Goal: Task Accomplishment & Management: Manage account settings

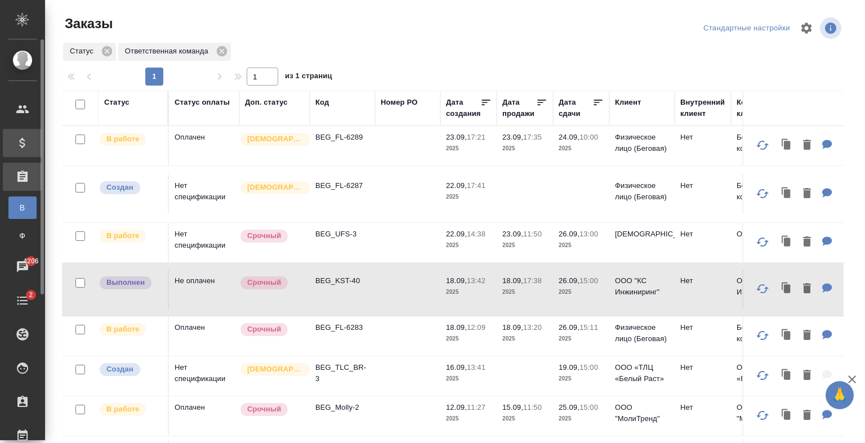
scroll to position [59, 0]
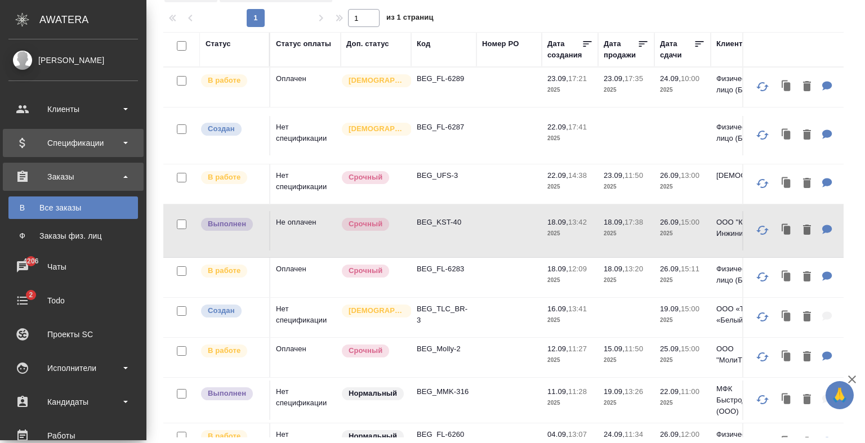
click at [19, 145] on div "Спецификации" at bounding box center [72, 143] width 129 height 17
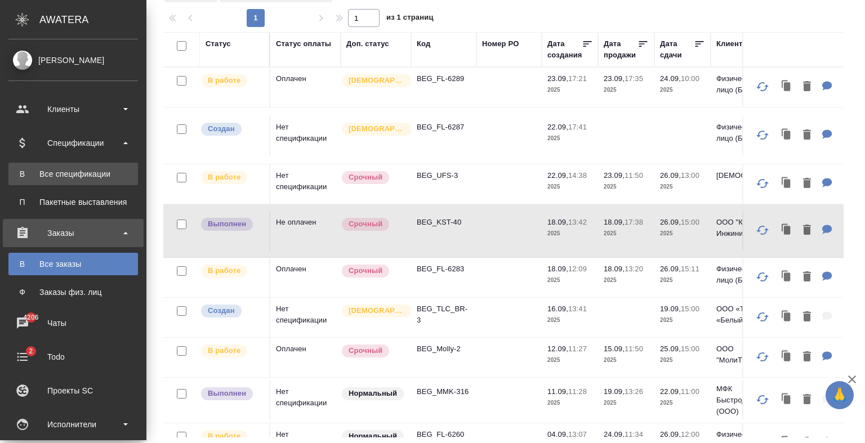
click at [74, 164] on link "В Все спецификации" at bounding box center [72, 174] width 129 height 23
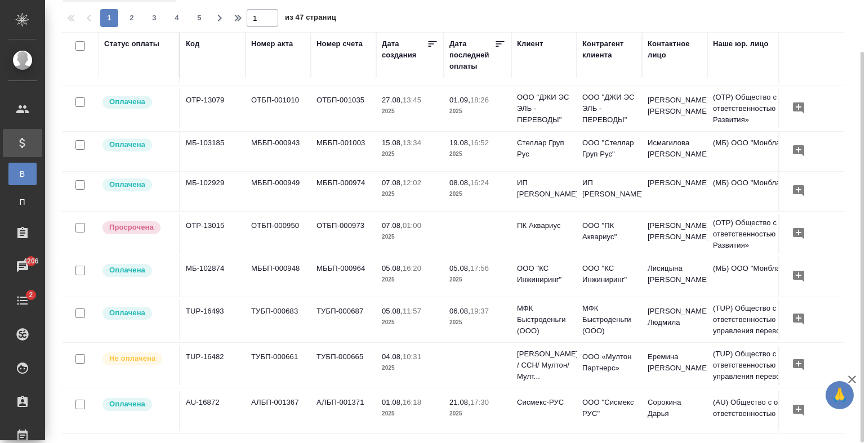
scroll to position [600, 0]
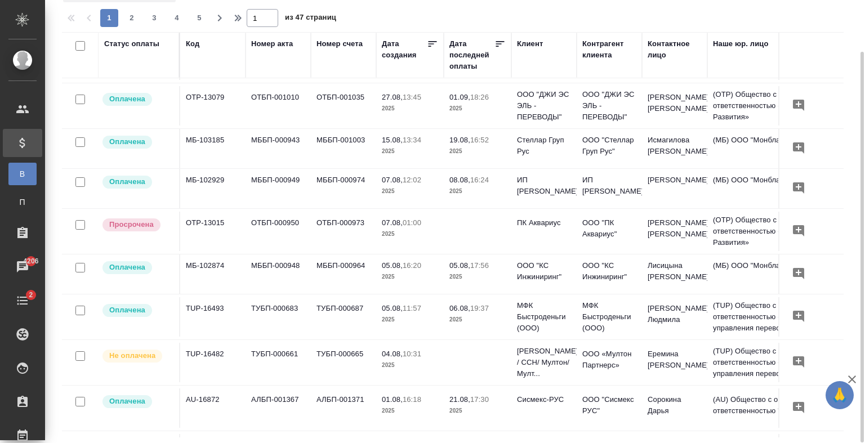
click at [473, 245] on td at bounding box center [478, 231] width 68 height 39
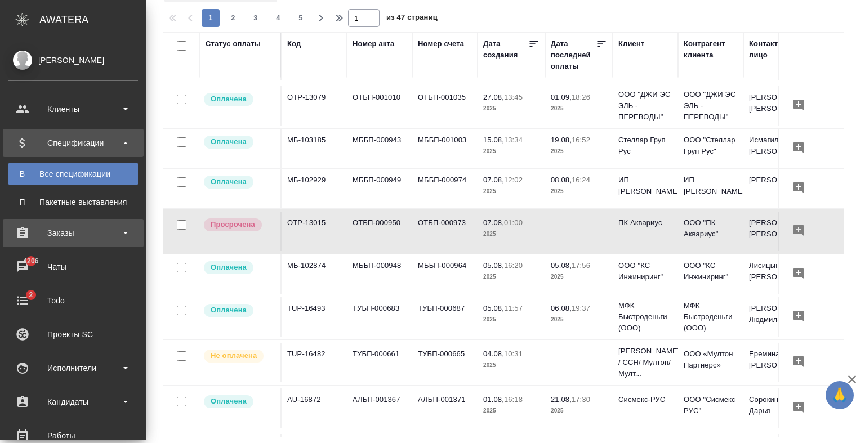
click at [44, 241] on div "Заказы" at bounding box center [72, 233] width 129 height 17
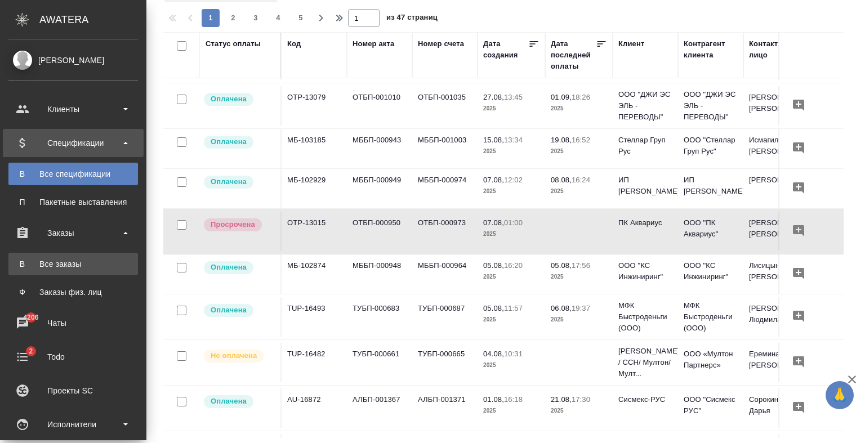
click at [44, 266] on div "Все заказы" at bounding box center [73, 263] width 118 height 11
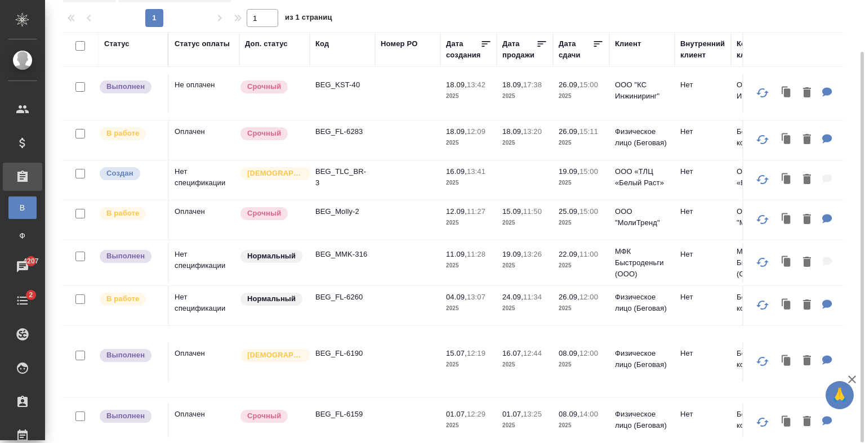
scroll to position [59, 0]
click at [391, 200] on td at bounding box center [407, 219] width 65 height 39
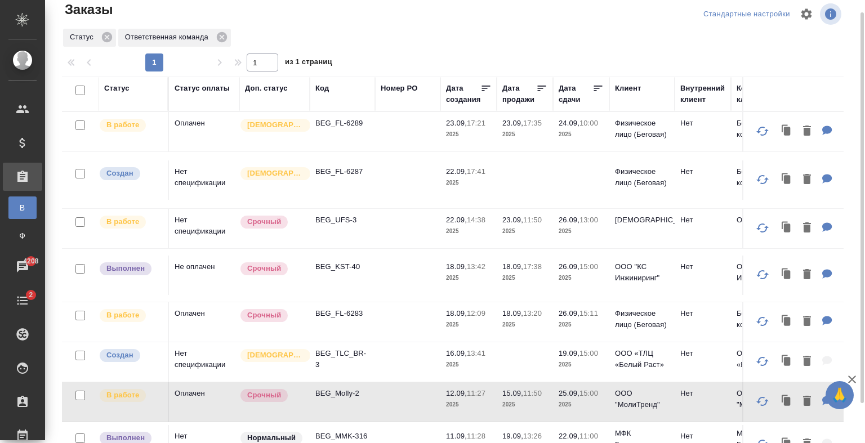
scroll to position [16, 0]
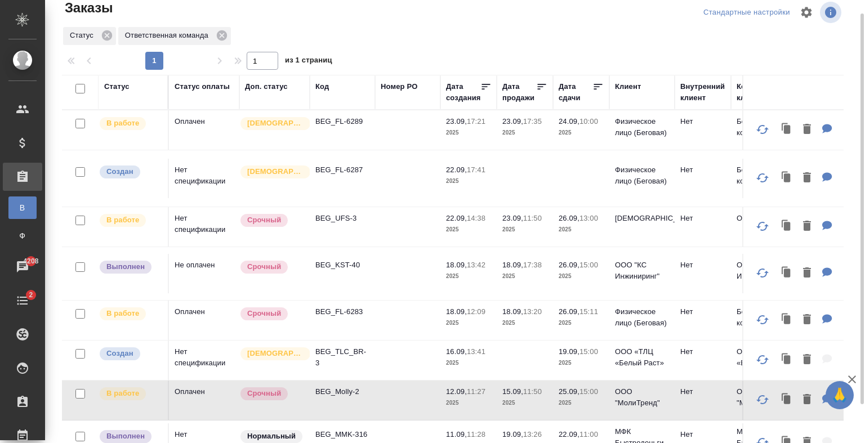
click at [381, 159] on td at bounding box center [407, 178] width 65 height 39
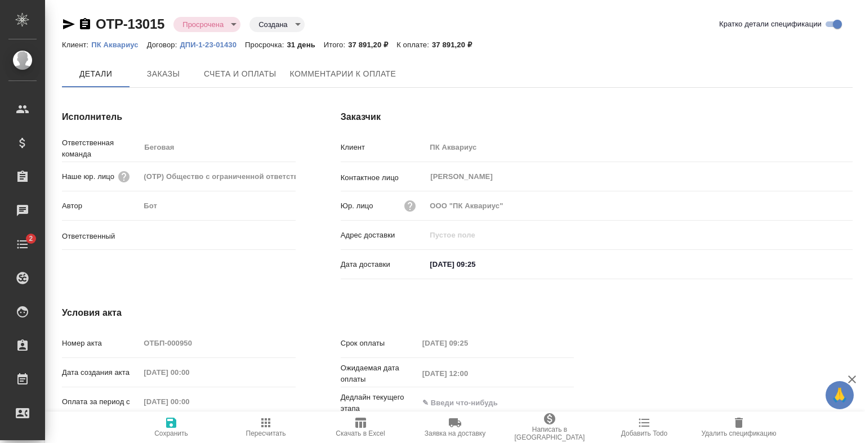
type input "[PERSON_NAME]"
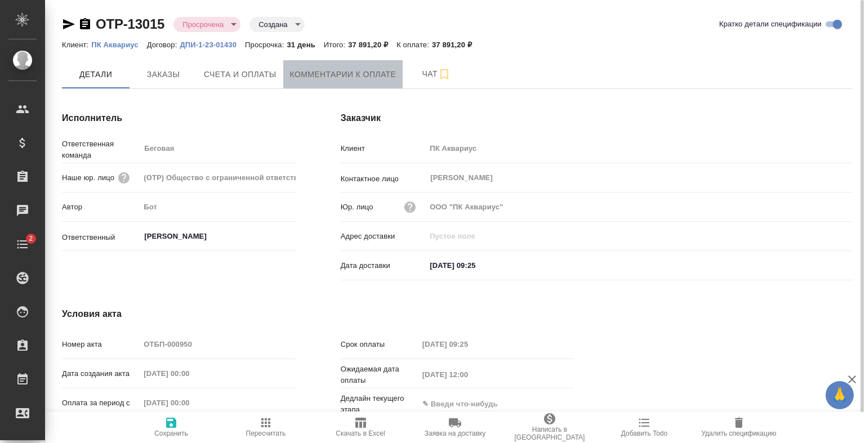
click at [329, 68] on span "Комментарии к оплате" at bounding box center [343, 75] width 106 height 14
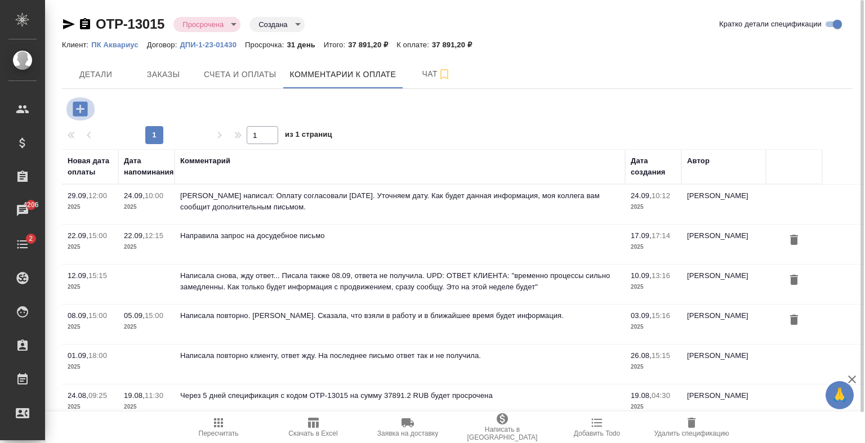
click at [73, 109] on icon "button" at bounding box center [80, 108] width 15 height 15
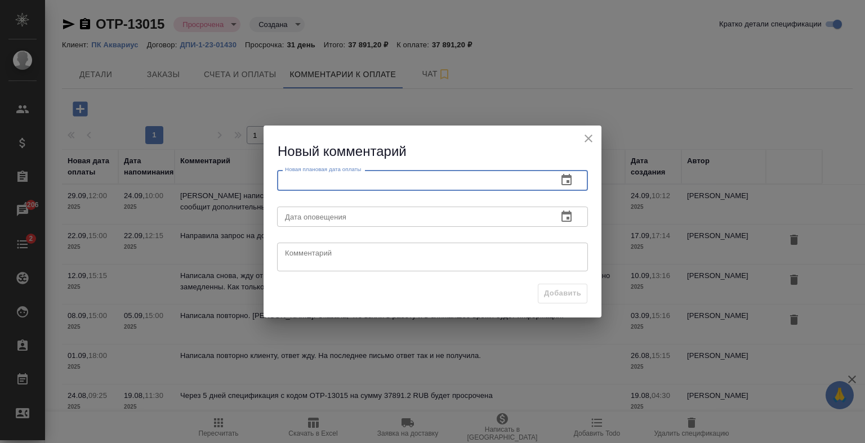
click at [463, 187] on input "text" at bounding box center [412, 180] width 271 height 20
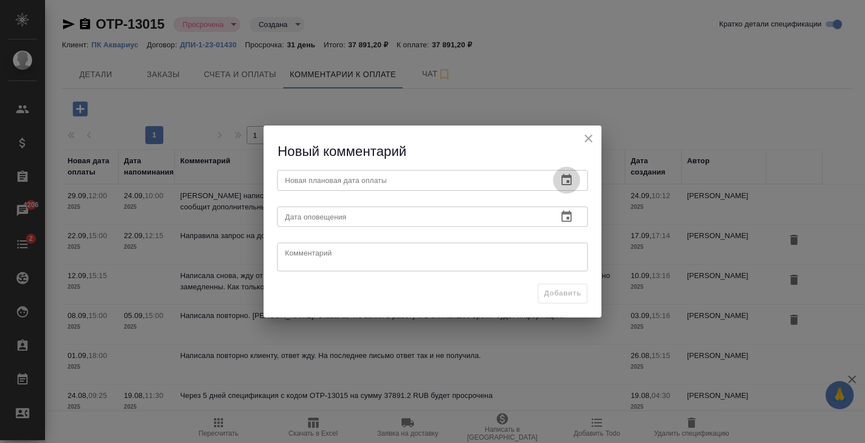
click at [561, 178] on icon "button" at bounding box center [566, 179] width 10 height 11
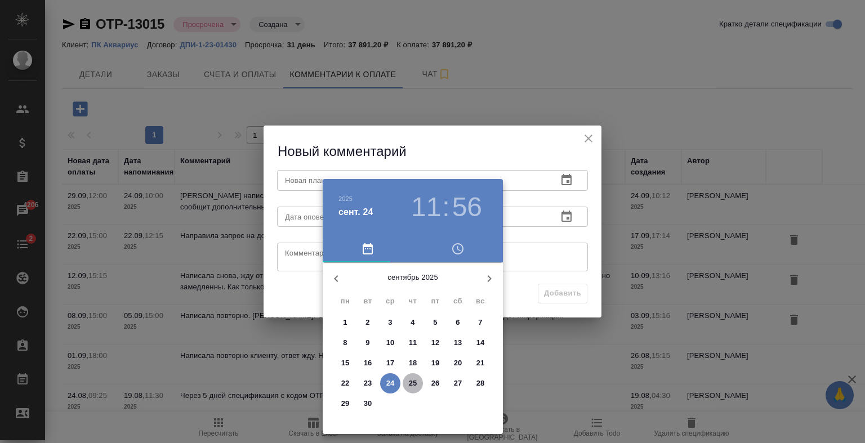
click at [421, 383] on span "25" at bounding box center [413, 383] width 20 height 11
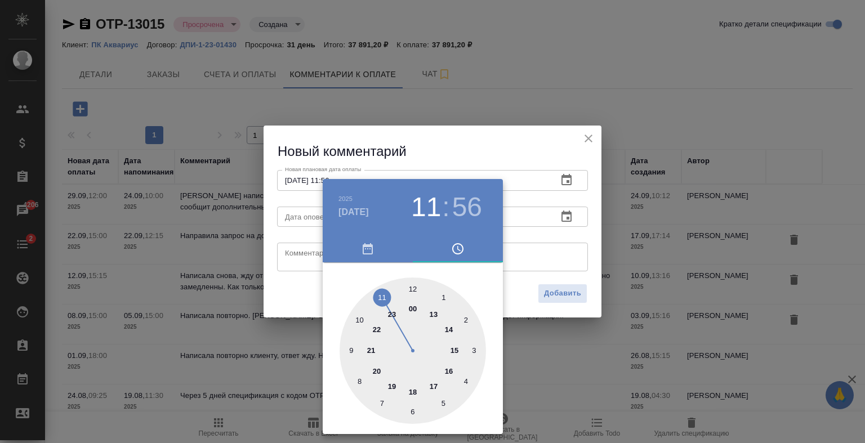
click at [455, 348] on div at bounding box center [412, 351] width 146 height 146
click at [411, 284] on div at bounding box center [412, 351] width 146 height 146
type input "25.09.2025 15:00"
click at [514, 251] on div at bounding box center [432, 221] width 865 height 443
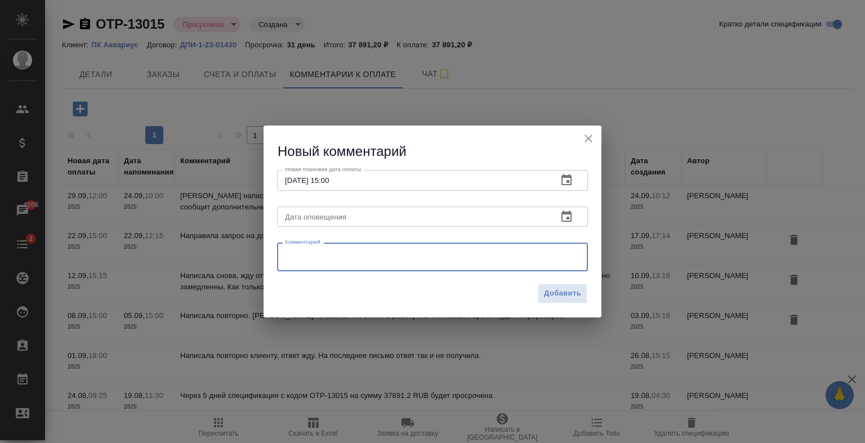
click at [432, 260] on textarea at bounding box center [432, 257] width 295 height 17
type textarea "Написали, что оплата будет осуществлена 25.09. Ждем!"
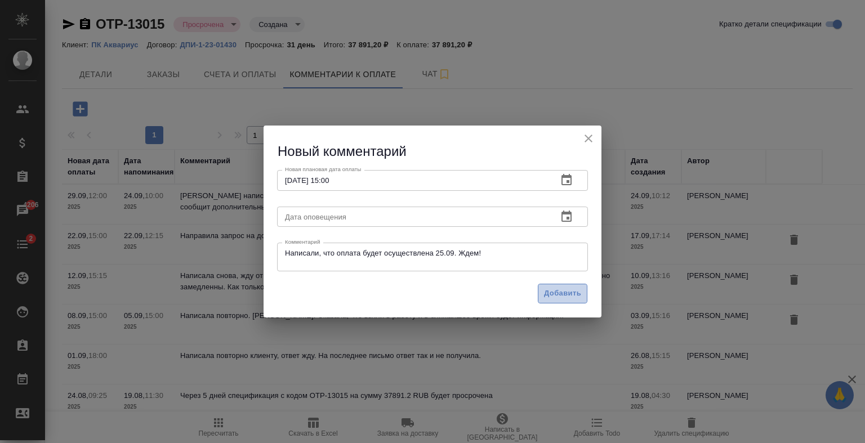
click at [564, 299] on span "Добавить" at bounding box center [562, 293] width 37 height 13
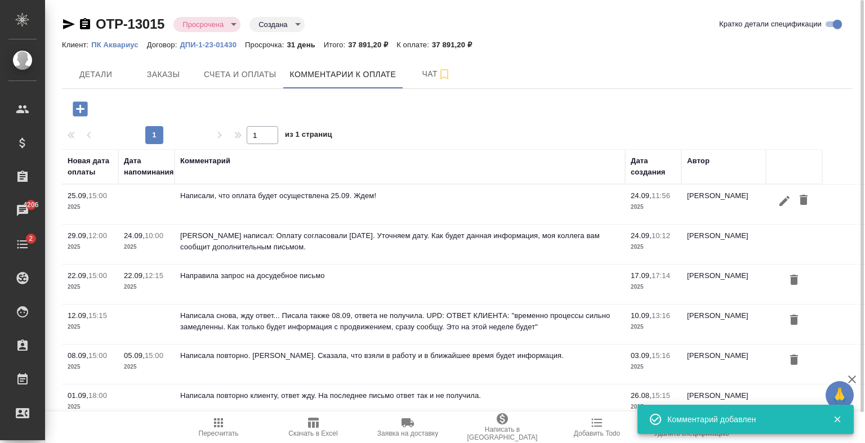
click at [485, 208] on td "Написали, что оплата будет осуществлена 25.09. Ждем!" at bounding box center [400, 204] width 450 height 39
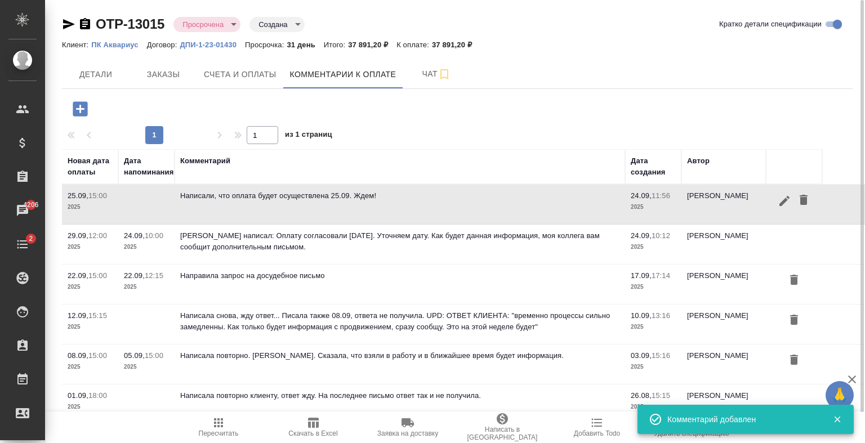
click at [485, 208] on td "Написали, что оплата будет осуществлена 25.09. Ждем!" at bounding box center [400, 204] width 450 height 39
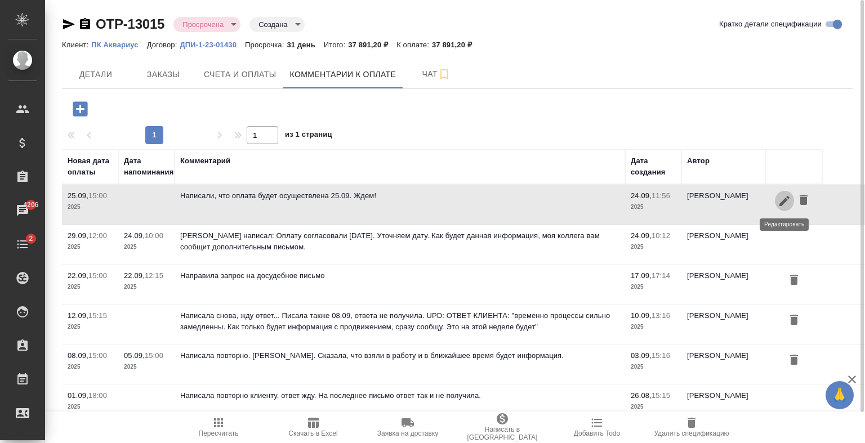
click at [780, 203] on icon "button" at bounding box center [784, 200] width 10 height 10
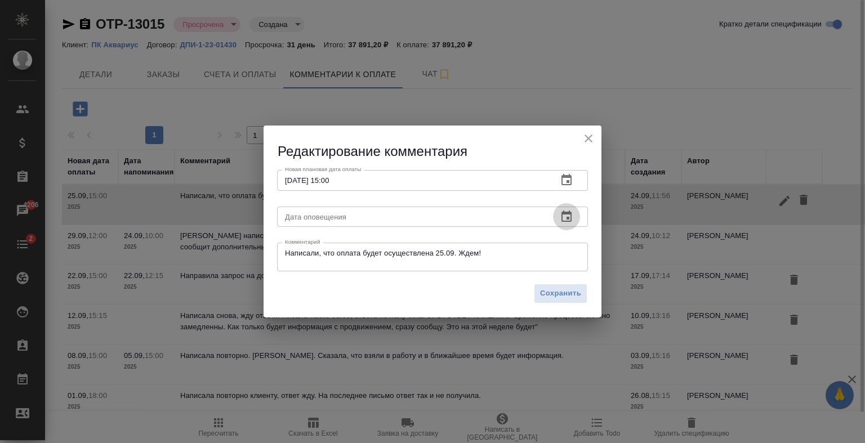
click at [576, 219] on button "button" at bounding box center [566, 216] width 27 height 27
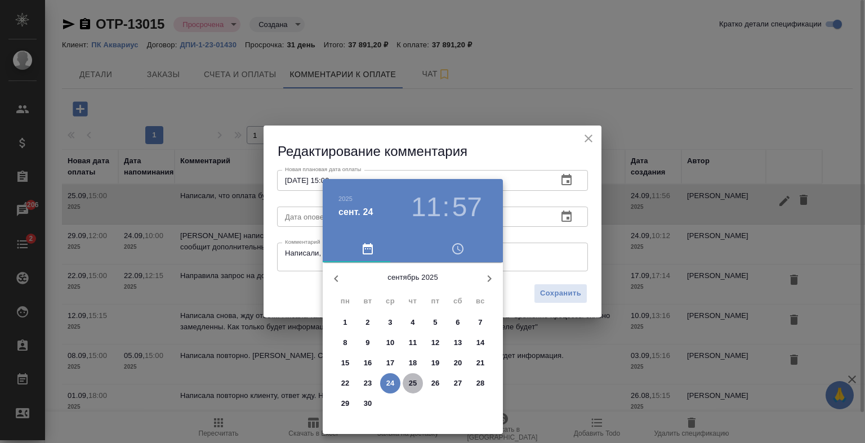
click at [415, 381] on p "25" at bounding box center [413, 383] width 8 height 11
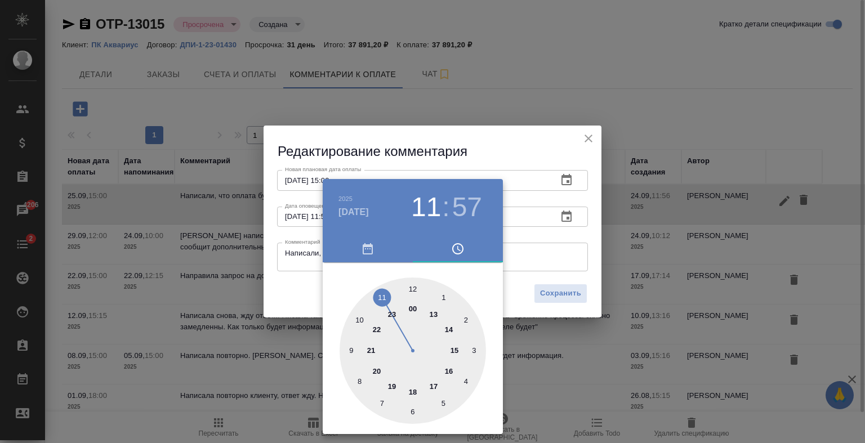
click at [452, 329] on div at bounding box center [412, 351] width 146 height 146
click at [412, 287] on div at bounding box center [412, 351] width 146 height 146
type input "25.09.2025 14:00"
click at [540, 259] on div at bounding box center [432, 221] width 865 height 443
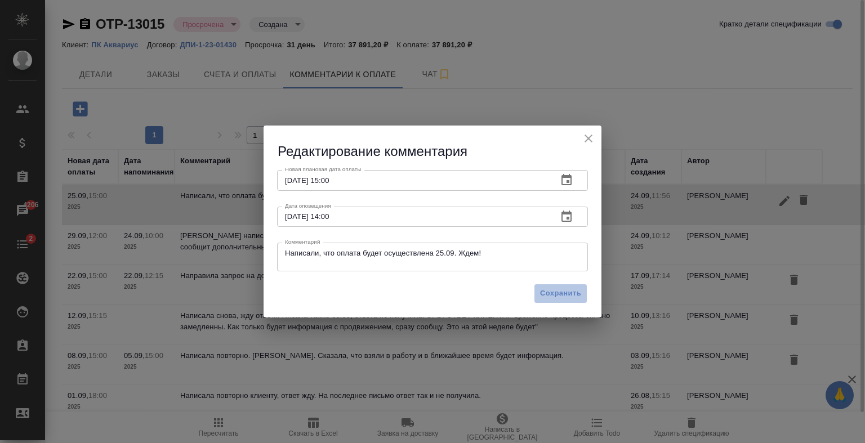
click at [570, 289] on span "Сохранить" at bounding box center [560, 293] width 41 height 13
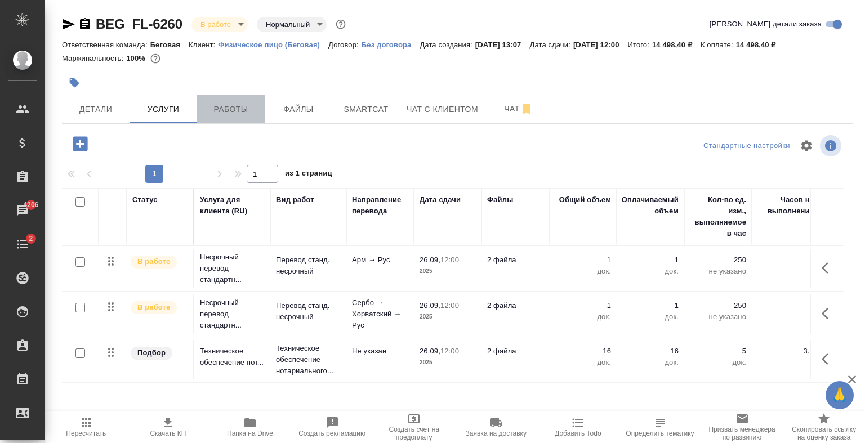
click at [237, 121] on button "Работы" at bounding box center [231, 109] width 68 height 28
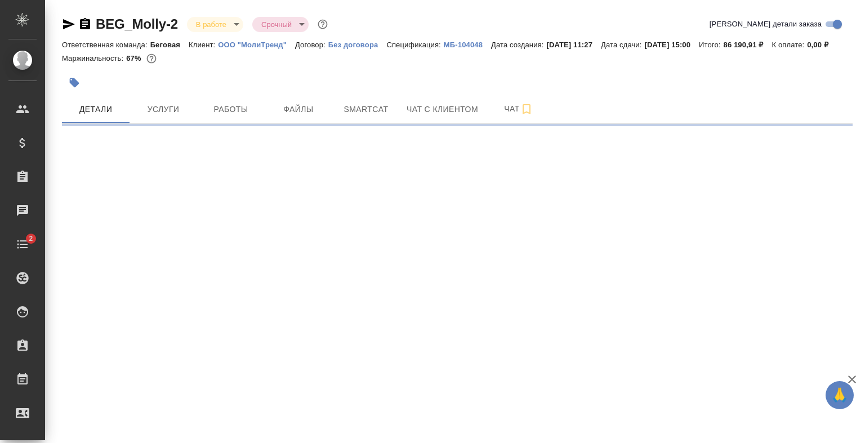
select select "RU"
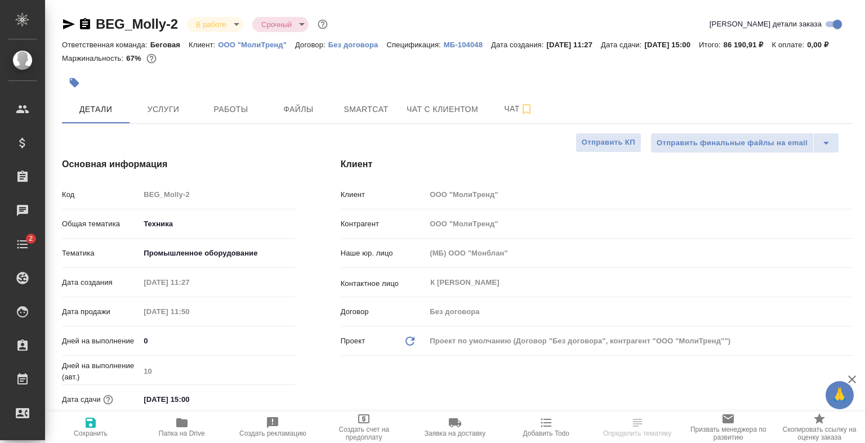
type textarea "x"
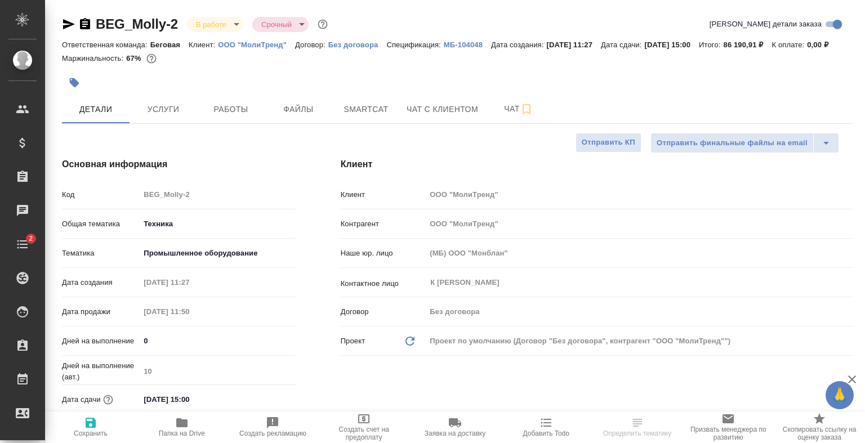
type textarea "x"
click at [204, 117] on span "Работы" at bounding box center [231, 109] width 54 height 14
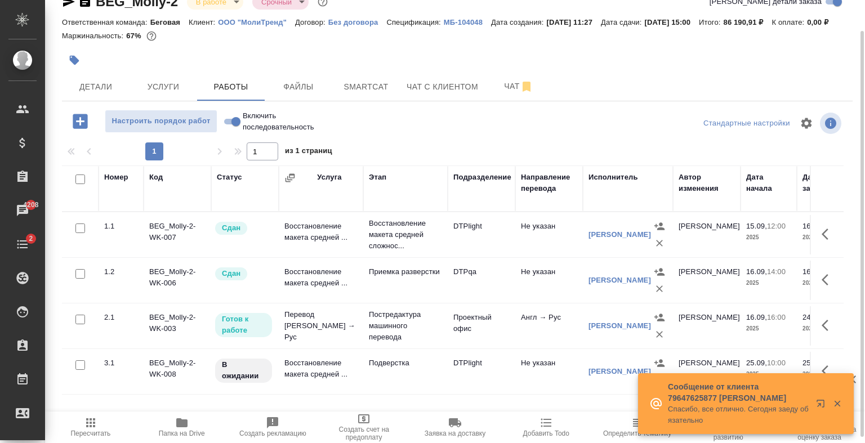
scroll to position [41, 0]
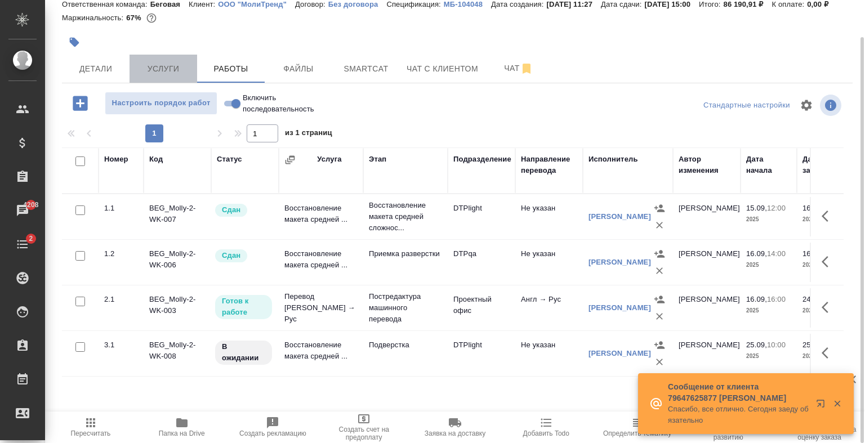
click at [181, 70] on button "Услуги" at bounding box center [163, 69] width 68 height 28
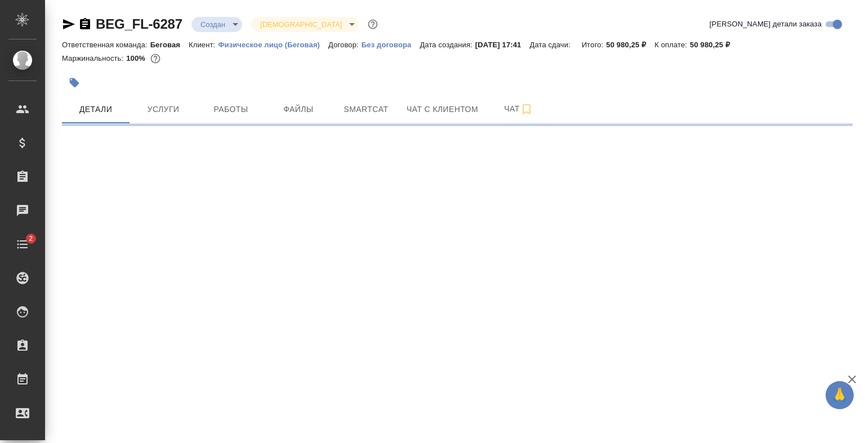
select select "RU"
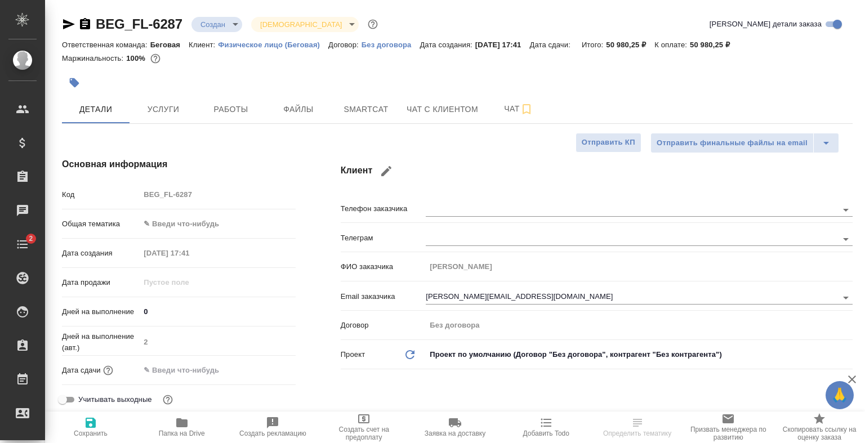
type textarea "x"
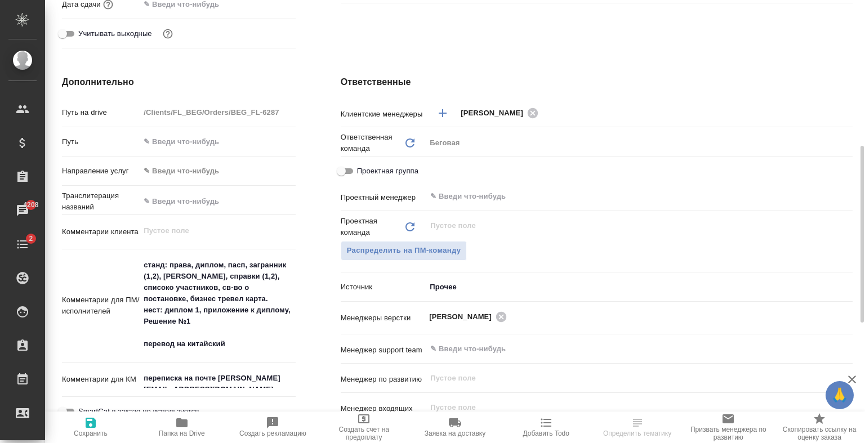
scroll to position [366, 0]
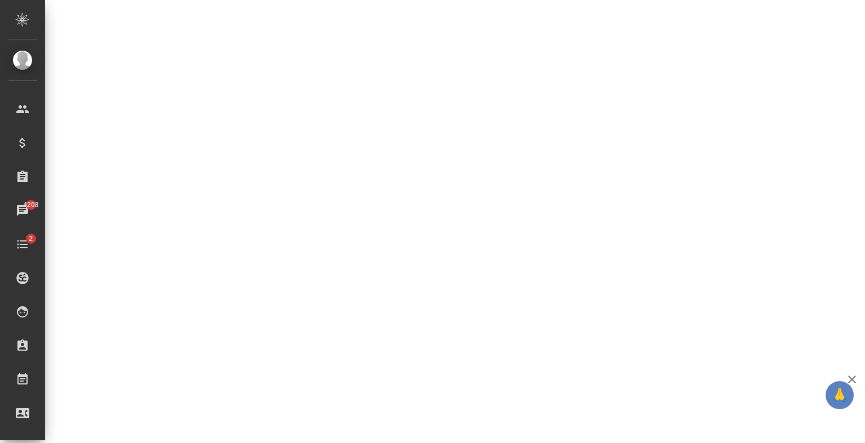
select select "RU"
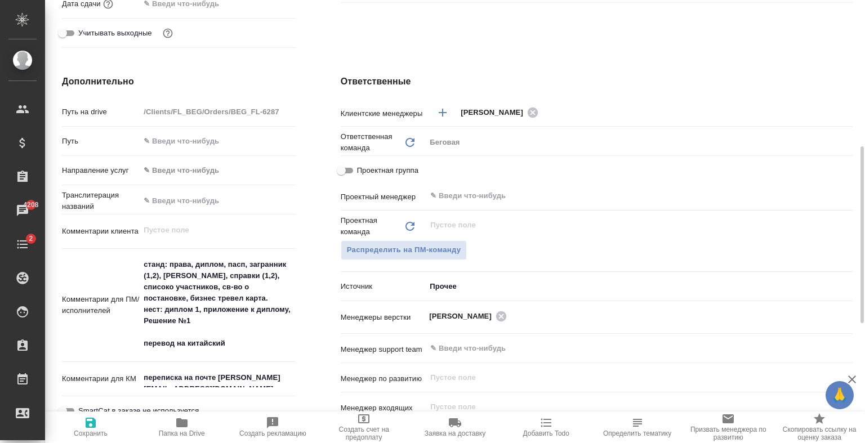
type textarea "x"
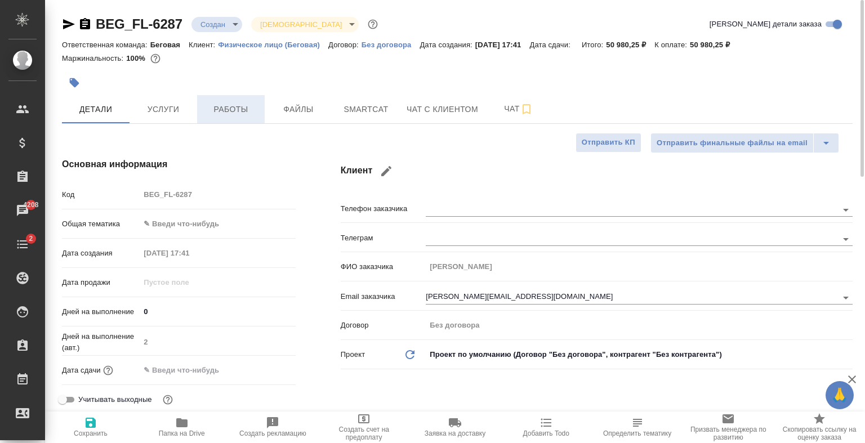
scroll to position [0, 0]
click at [194, 104] on button "Услуги" at bounding box center [163, 109] width 68 height 28
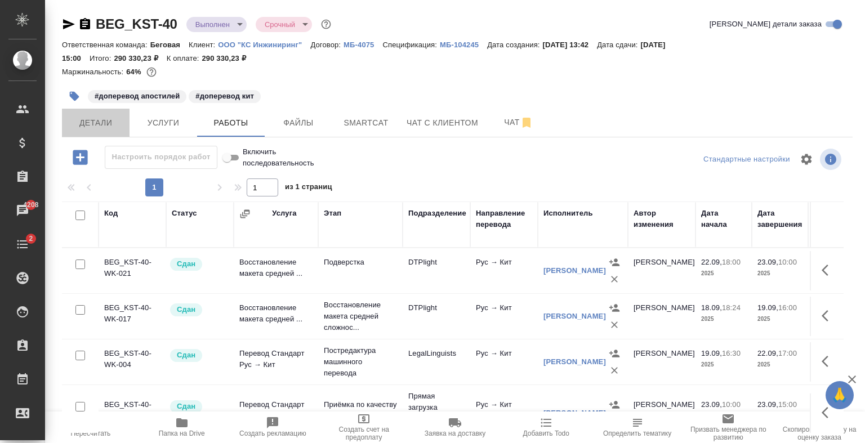
click at [100, 115] on button "Детали" at bounding box center [96, 123] width 68 height 28
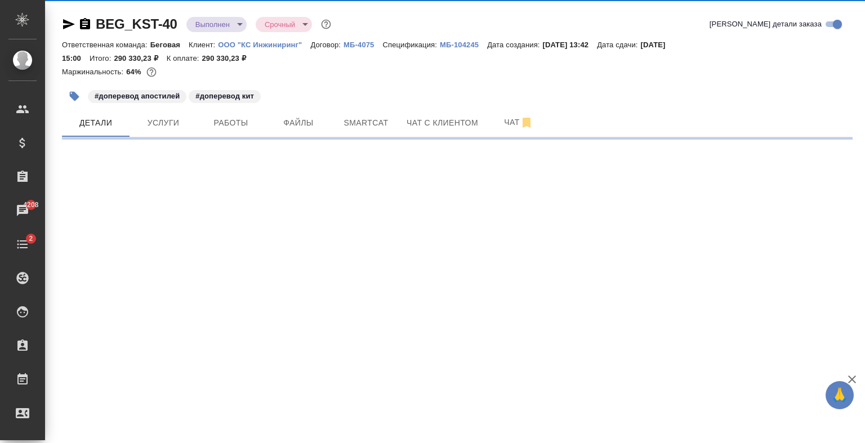
select select "RU"
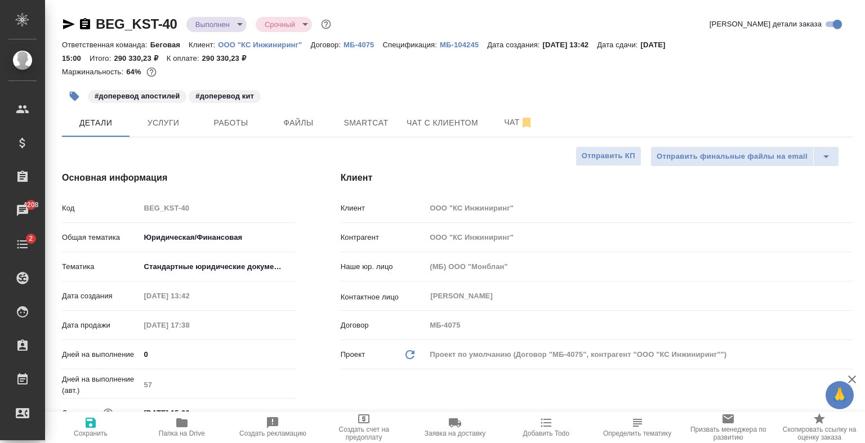
type textarea "x"
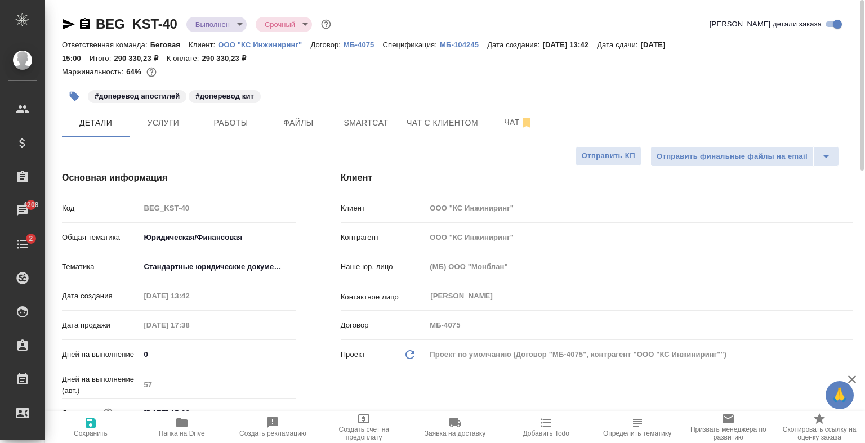
type textarea "x"
